Goal: Obtain resource: Download file/media

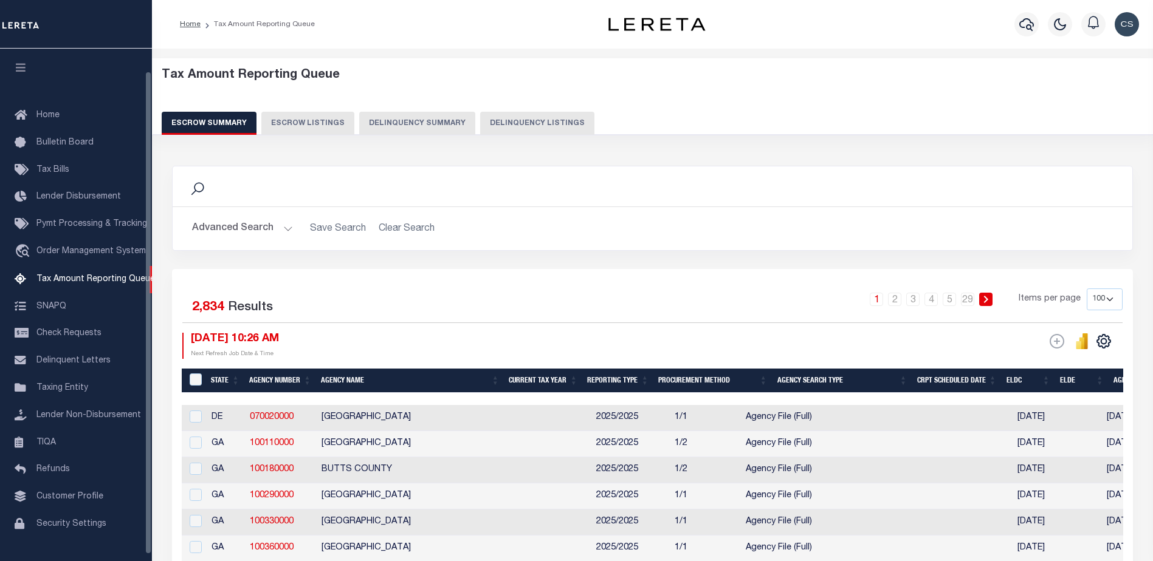
select select "100"
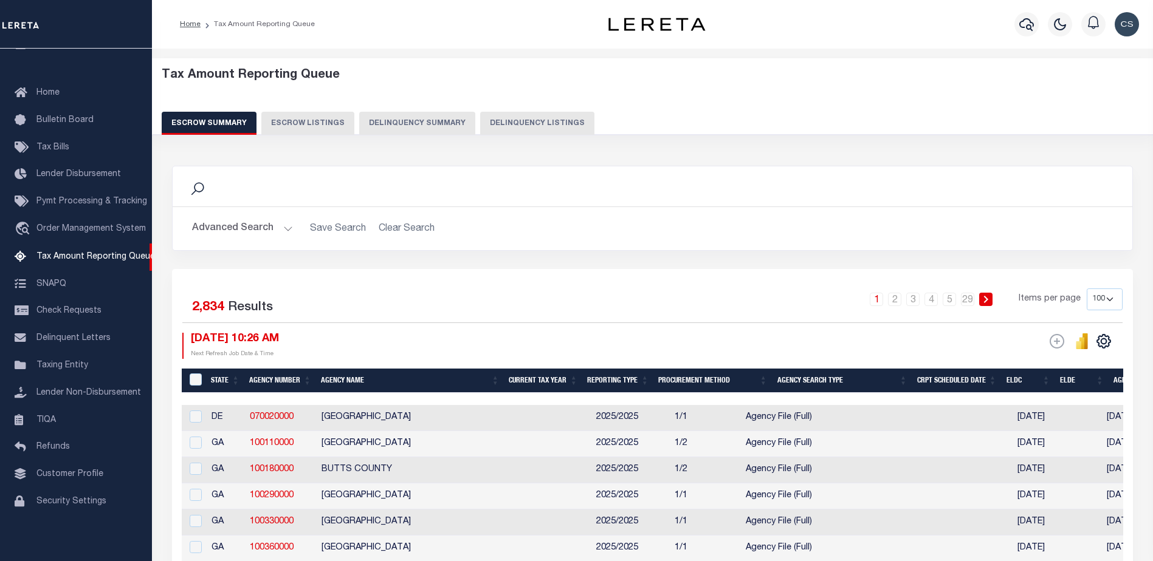
click at [436, 123] on button "Delinquency Summary" at bounding box center [417, 123] width 116 height 23
select select
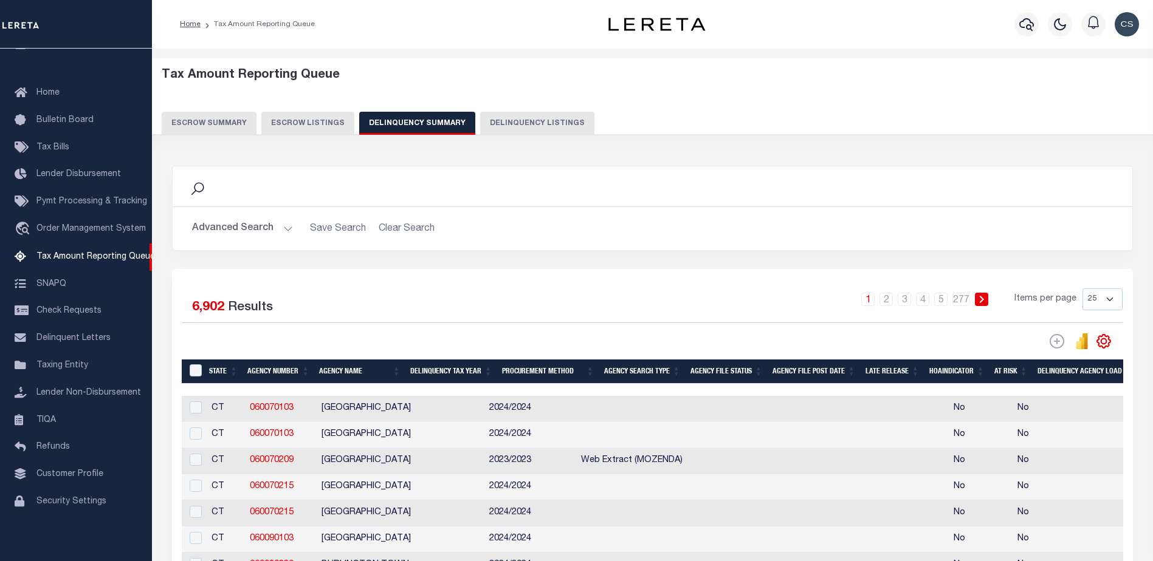
click at [283, 228] on button "Advanced Search" at bounding box center [242, 229] width 101 height 24
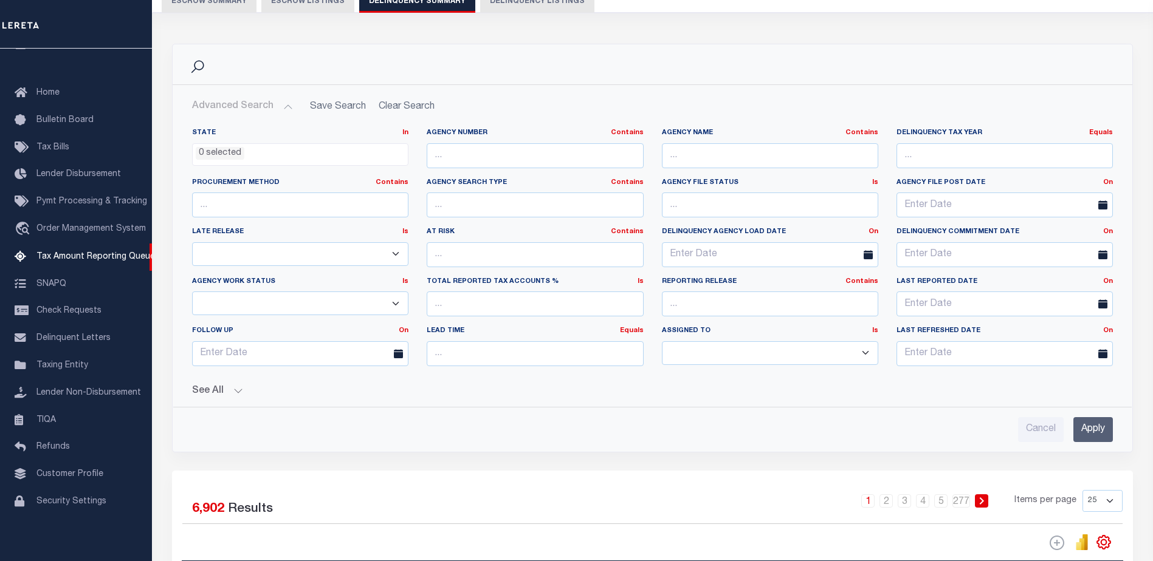
scroll to position [182, 0]
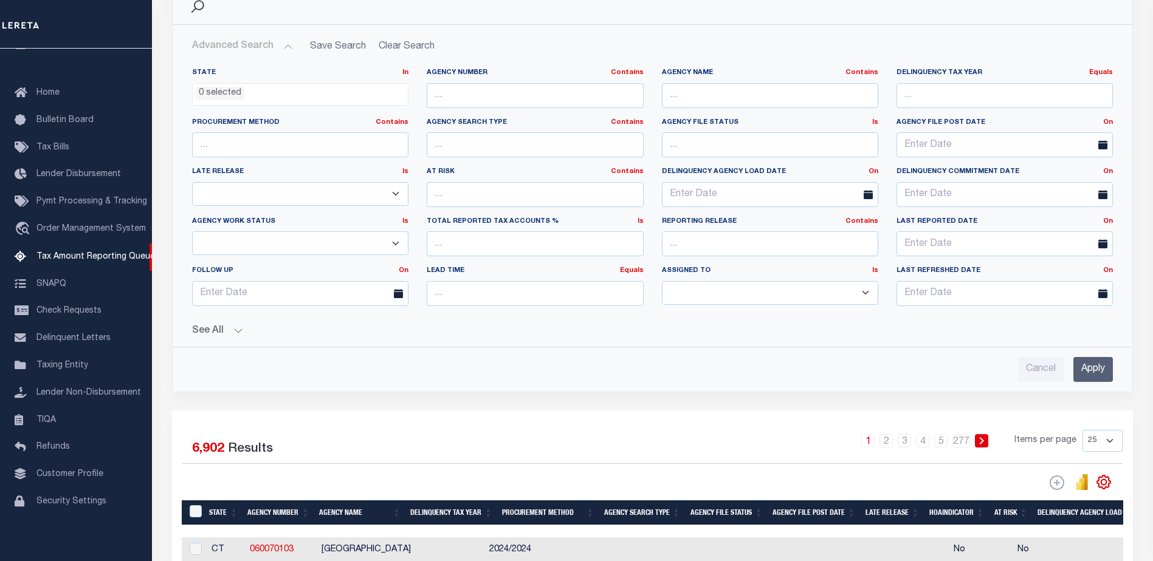
click at [230, 329] on button "See All" at bounding box center [652, 332] width 921 height 12
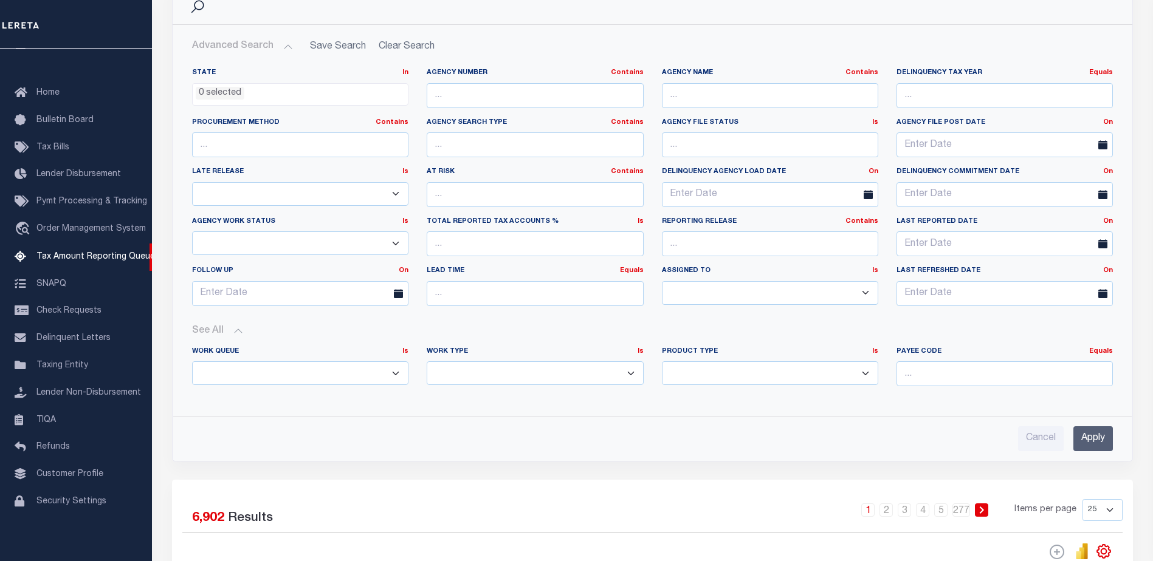
click at [465, 377] on select "Annual Delinquency Back Search Payment Status Check DTRACK" at bounding box center [535, 374] width 216 height 24
select select "AnnualDelinquency"
click at [427, 362] on select "Annual Delinquency Back Search Payment Status Check DTRACK" at bounding box center [535, 374] width 216 height 24
click at [1089, 439] on input "Apply" at bounding box center [1092, 438] width 39 height 25
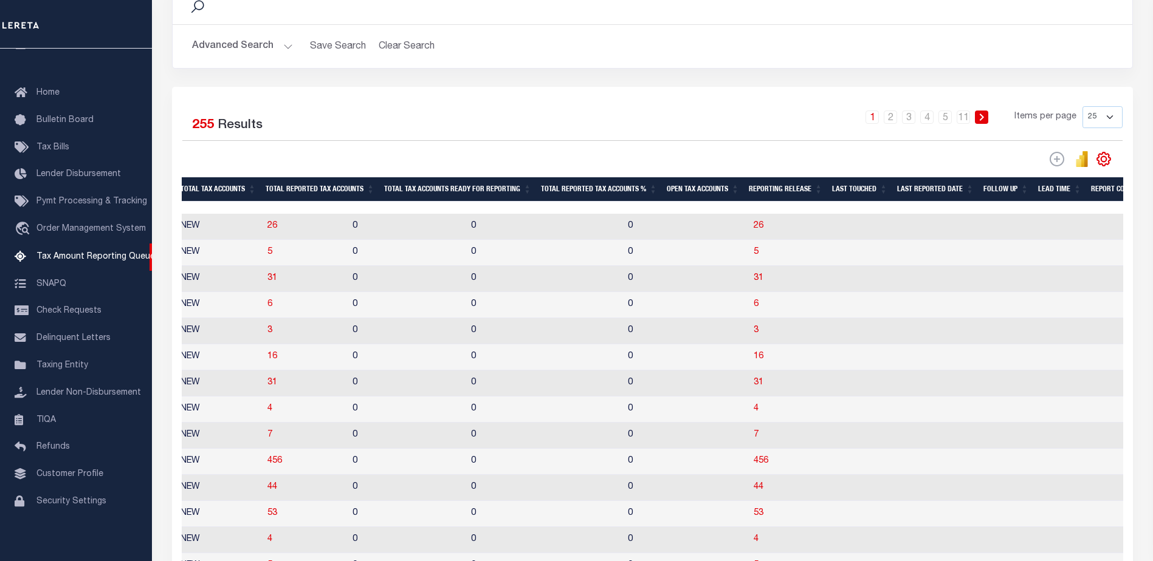
scroll to position [0, 0]
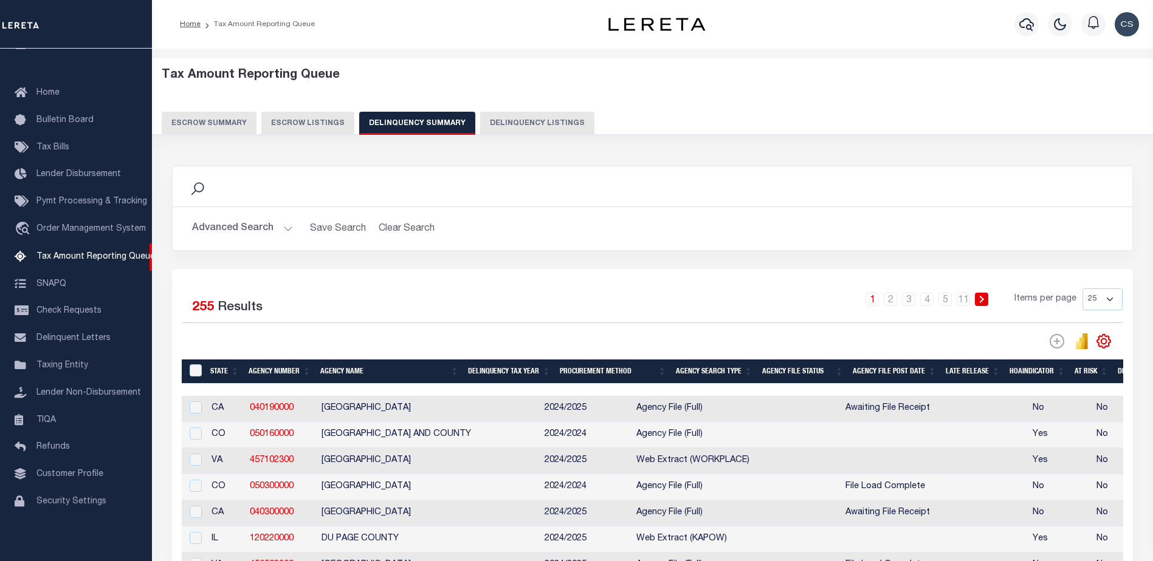
click at [543, 122] on button "Delinquency Listings" at bounding box center [537, 123] width 114 height 23
select select
select select "100"
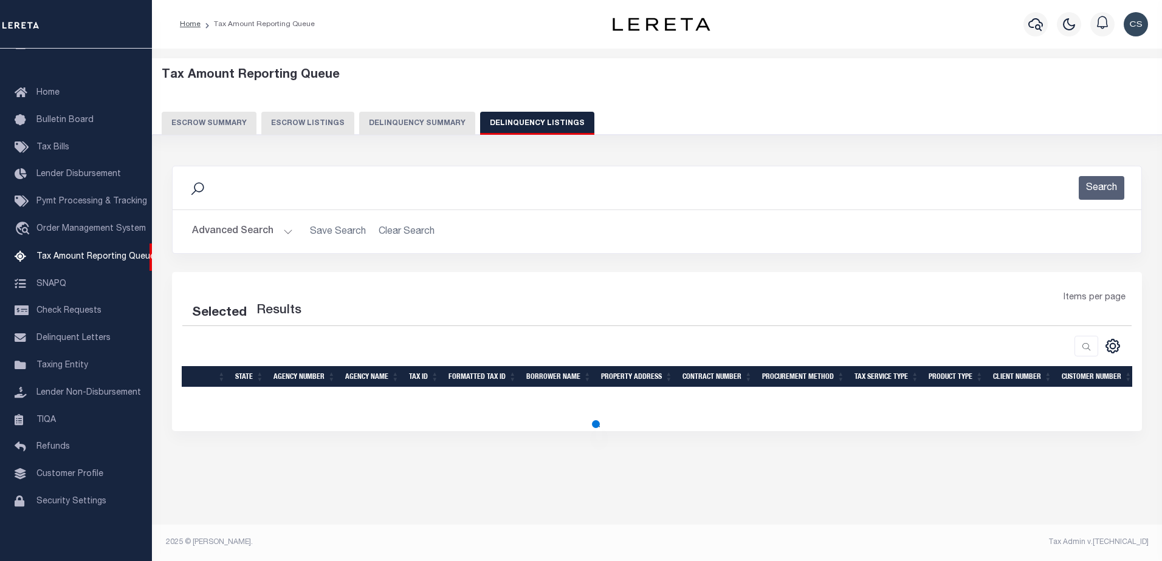
select select "100"
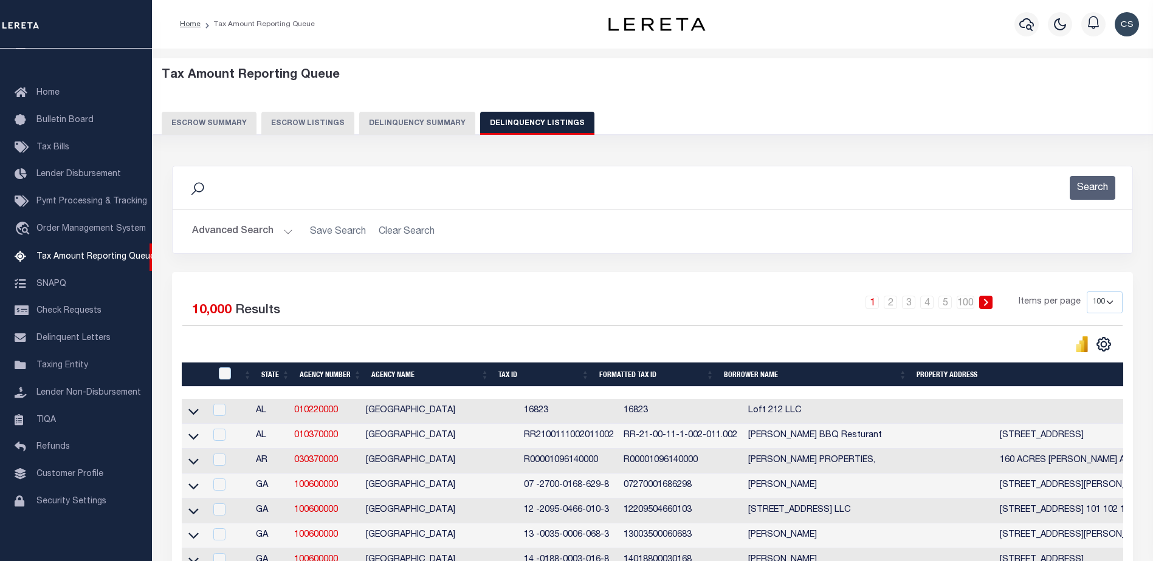
click at [286, 232] on button "Advanced Search" at bounding box center [242, 232] width 101 height 24
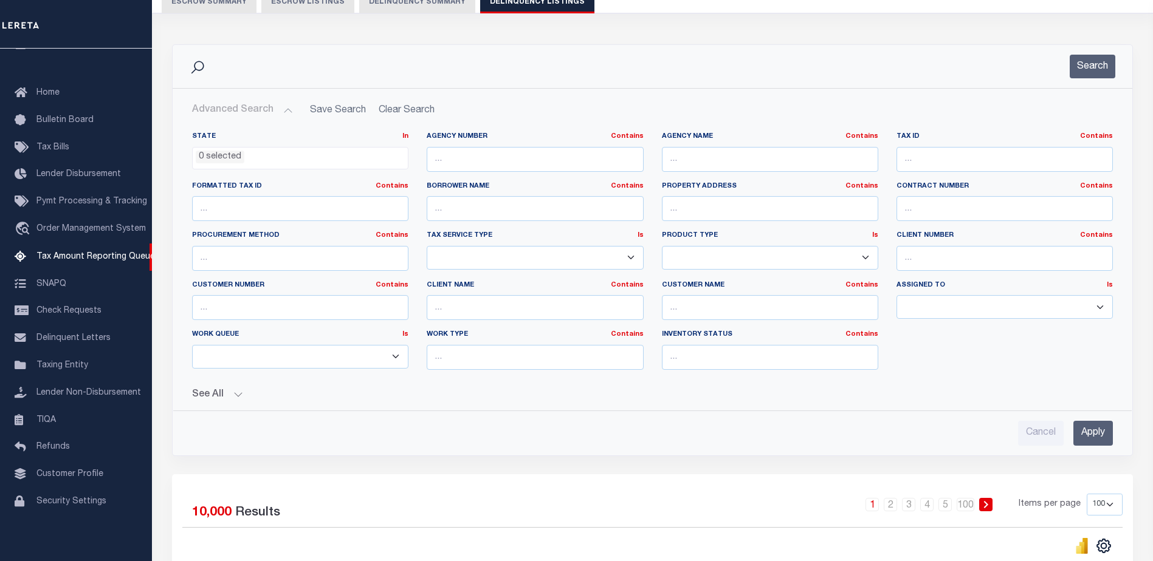
click at [222, 396] on button "See All" at bounding box center [652, 395] width 921 height 12
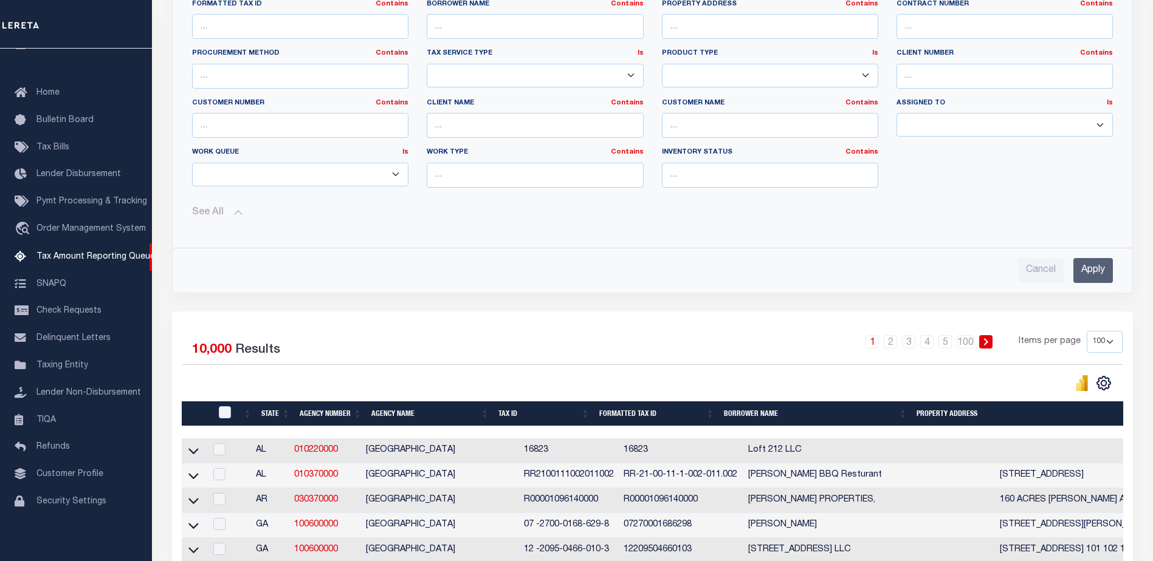
click at [367, 176] on select "--ALL-- Delinquent Escrow" at bounding box center [300, 175] width 216 height 24
click at [493, 177] on input "text" at bounding box center [535, 175] width 216 height 25
type input "annualdelinquency"
click at [1089, 268] on input "Apply" at bounding box center [1092, 270] width 39 height 25
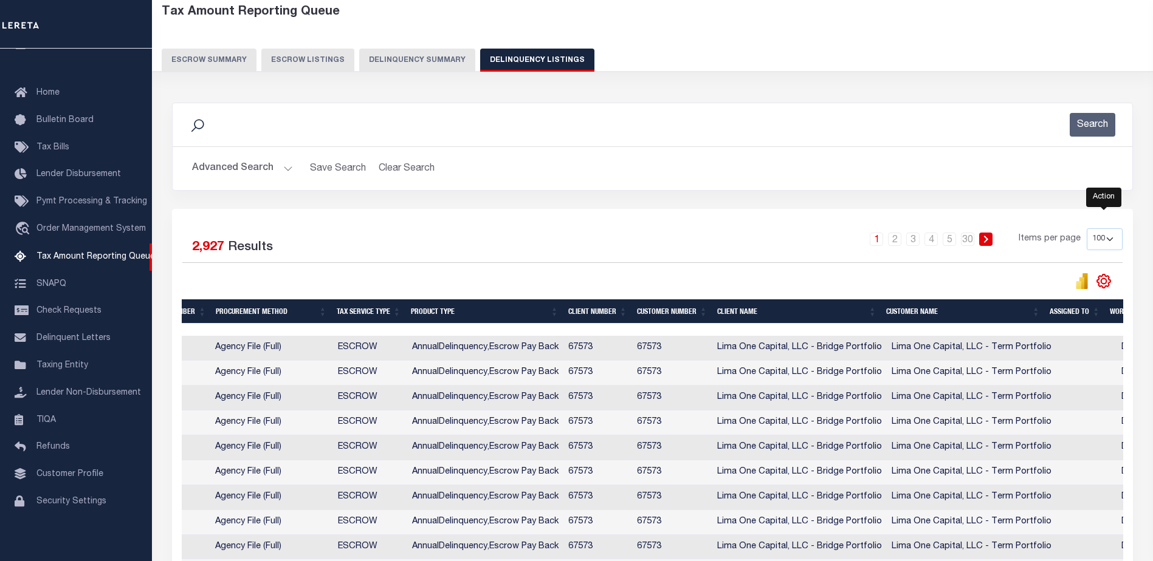
click at [1106, 282] on icon "" at bounding box center [1103, 280] width 5 height 5
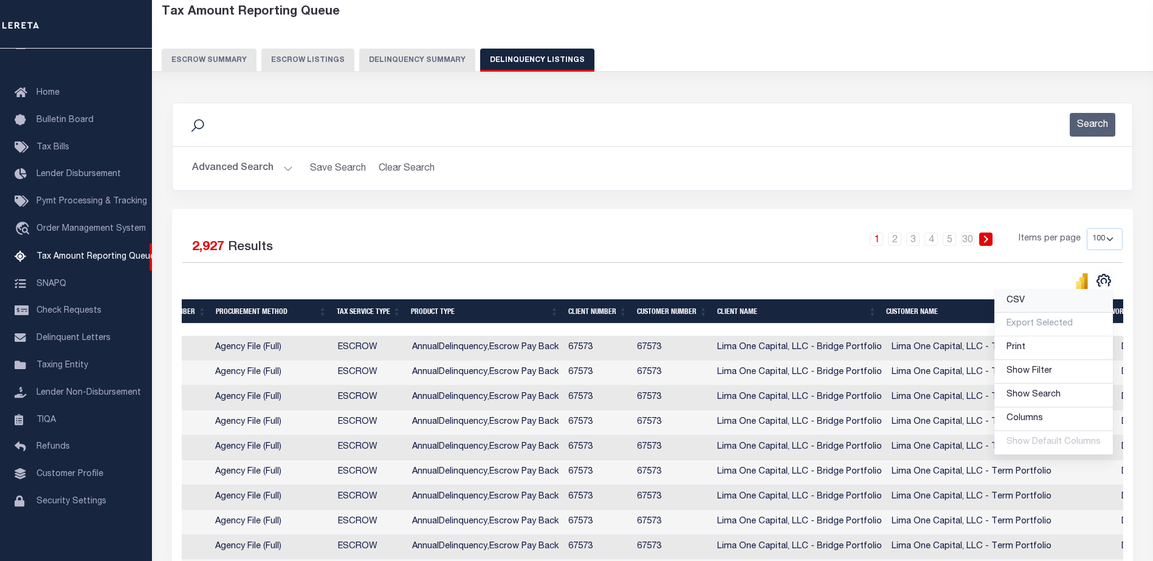
click at [1021, 305] on span "CSV" at bounding box center [1015, 301] width 18 height 9
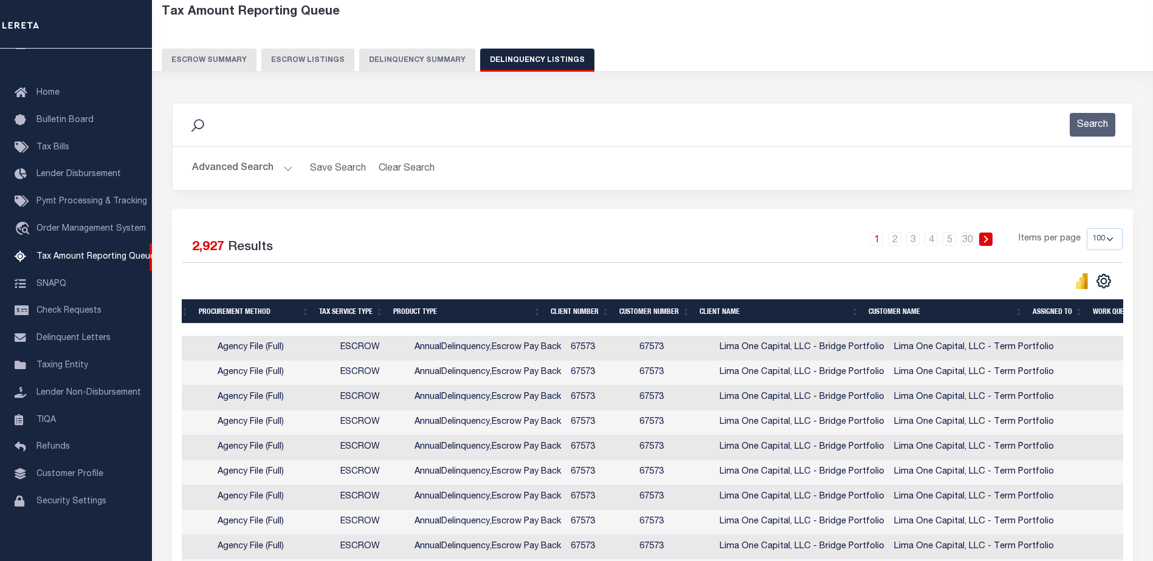
click at [718, 38] on div "Tax Amount Reporting Queue Escrow Summary Escrow Listings Delinquency Summary" at bounding box center [653, 38] width 982 height 67
